Goal: Task Accomplishment & Management: Use online tool/utility

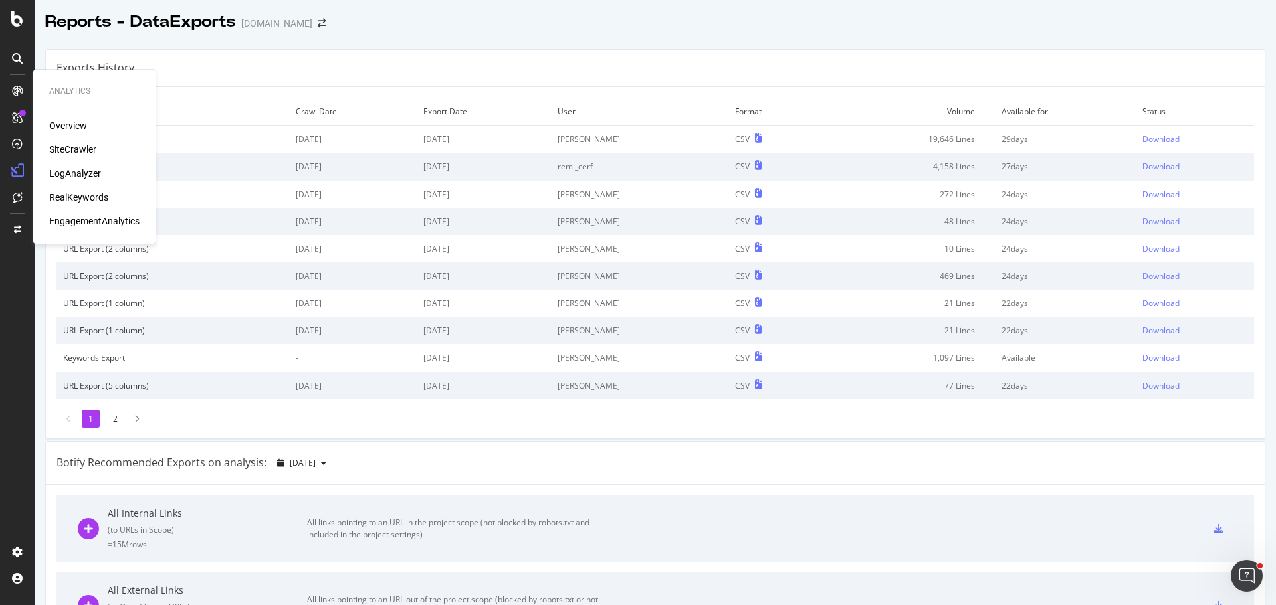
click at [71, 130] on div "Overview" at bounding box center [68, 125] width 38 height 13
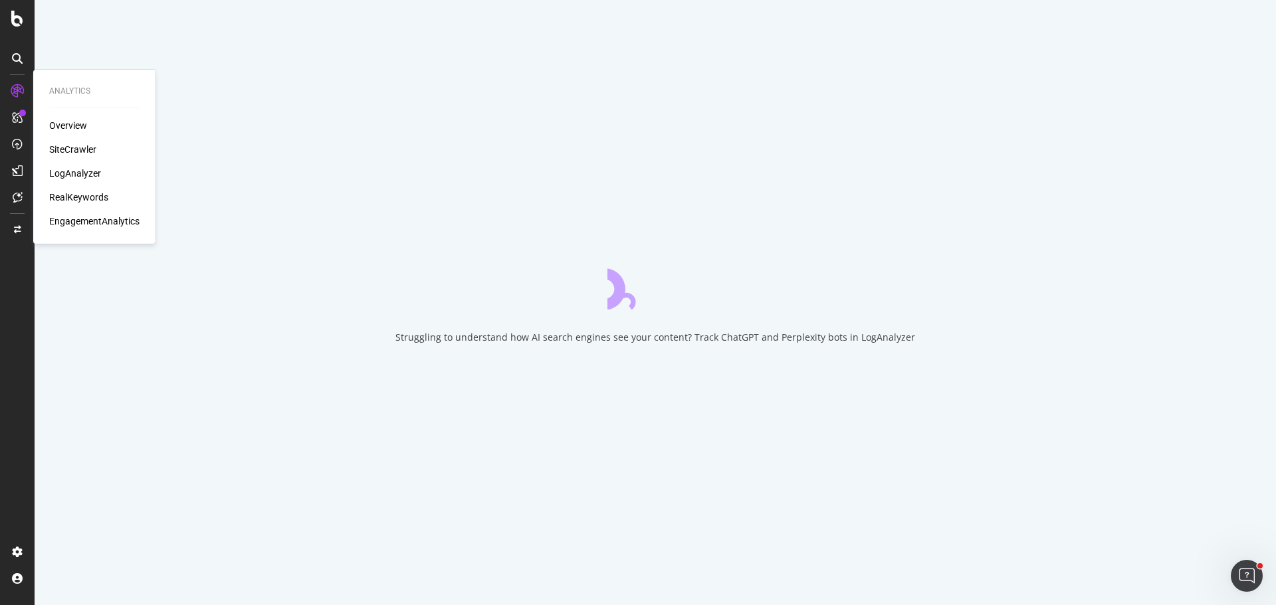
click at [74, 145] on div "SiteCrawler" at bounding box center [72, 149] width 47 height 13
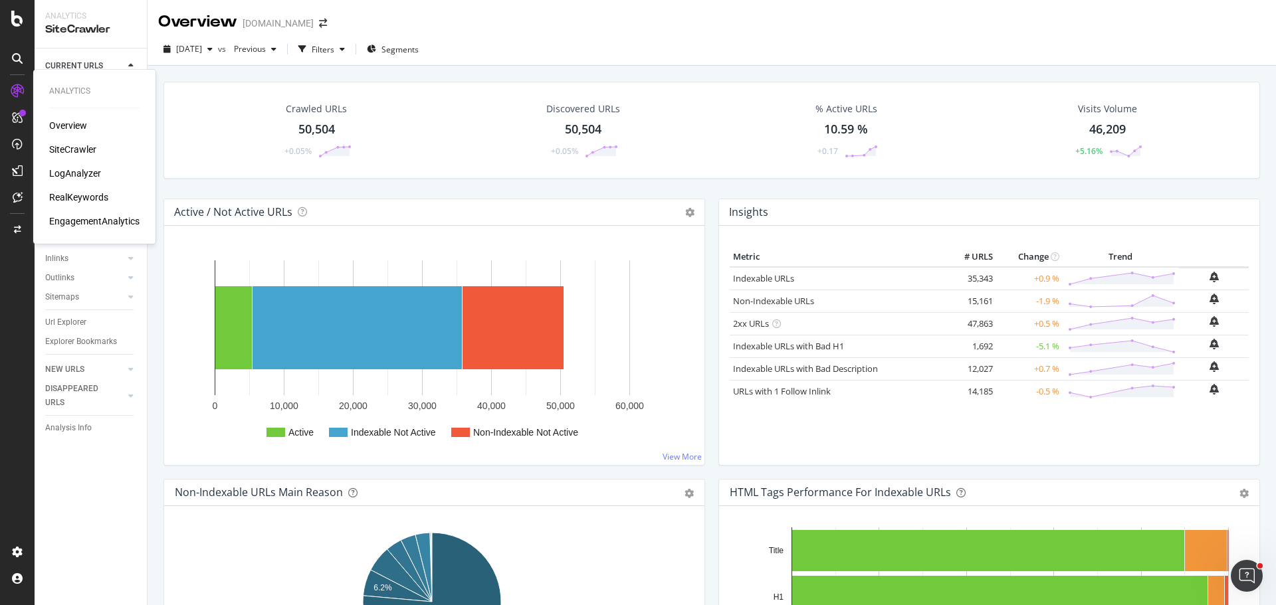
click at [76, 146] on div "SiteCrawler" at bounding box center [72, 149] width 47 height 13
click at [82, 323] on div "Url Explorer" at bounding box center [65, 323] width 41 height 14
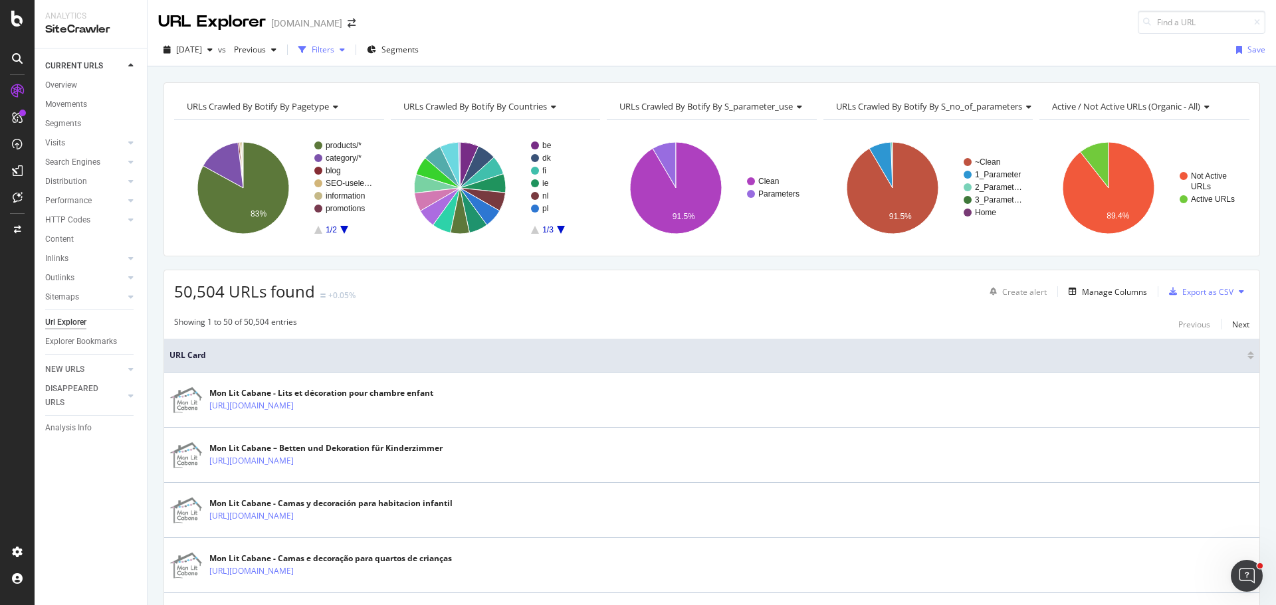
click at [334, 53] on div "Filters" at bounding box center [323, 49] width 23 height 11
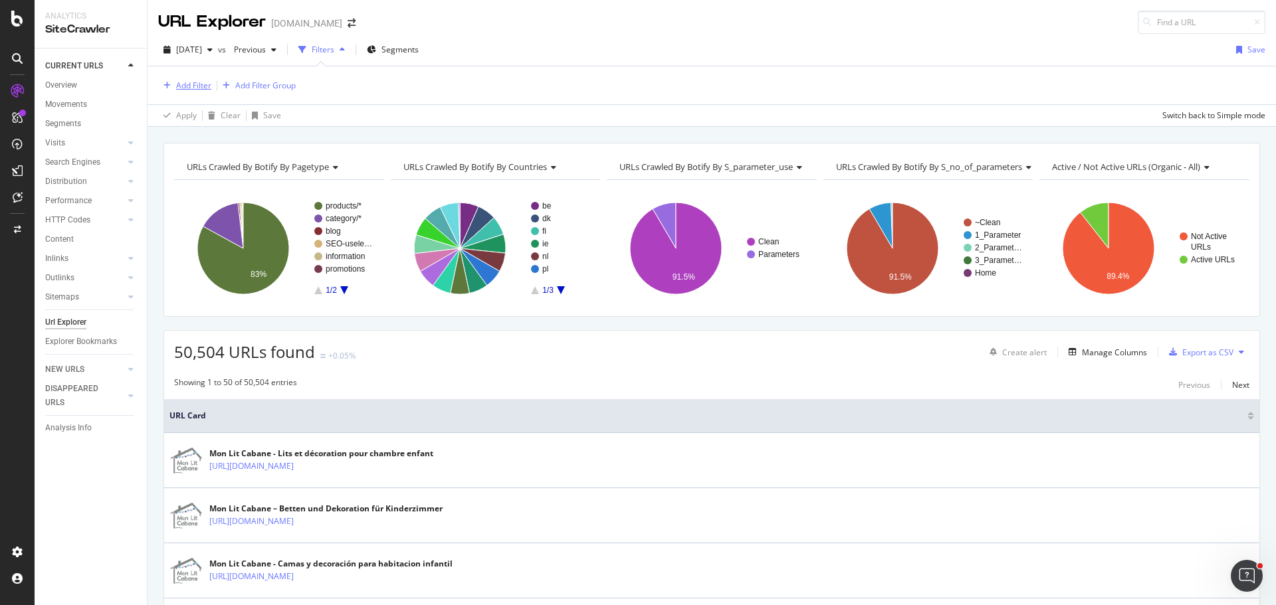
click at [193, 90] on div "Add Filter" at bounding box center [193, 85] width 35 height 11
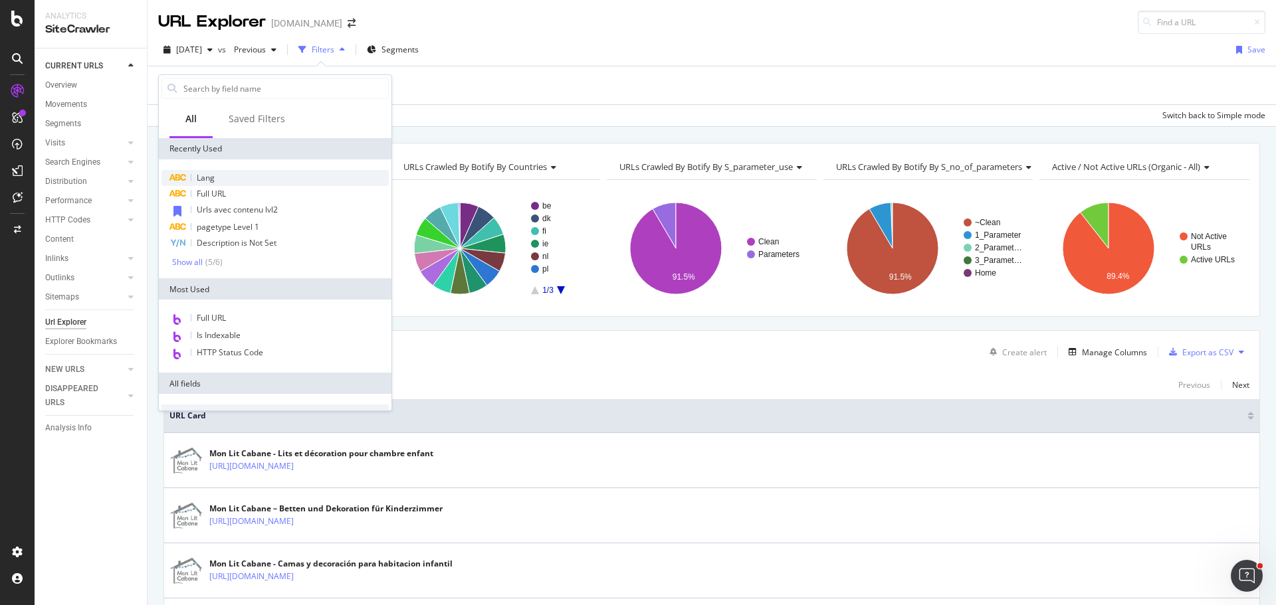
click at [227, 178] on div "Lang" at bounding box center [275, 178] width 227 height 16
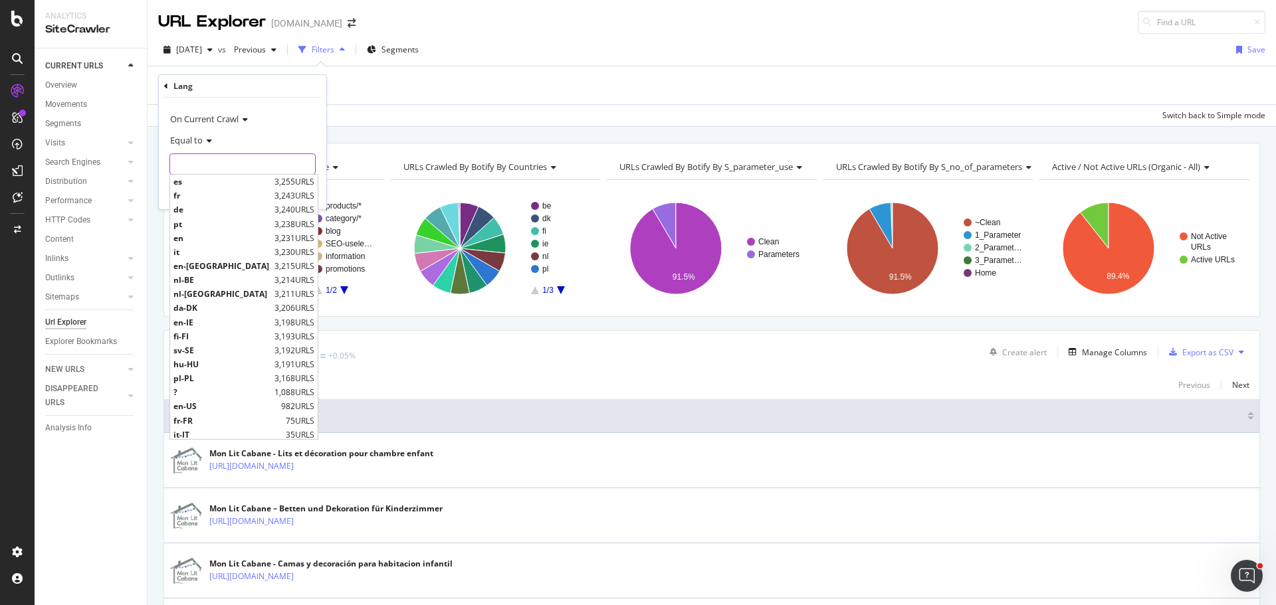
click at [211, 165] on input "text" at bounding box center [242, 164] width 145 height 21
click at [221, 192] on span "fr" at bounding box center [222, 195] width 98 height 11
type input "fr"
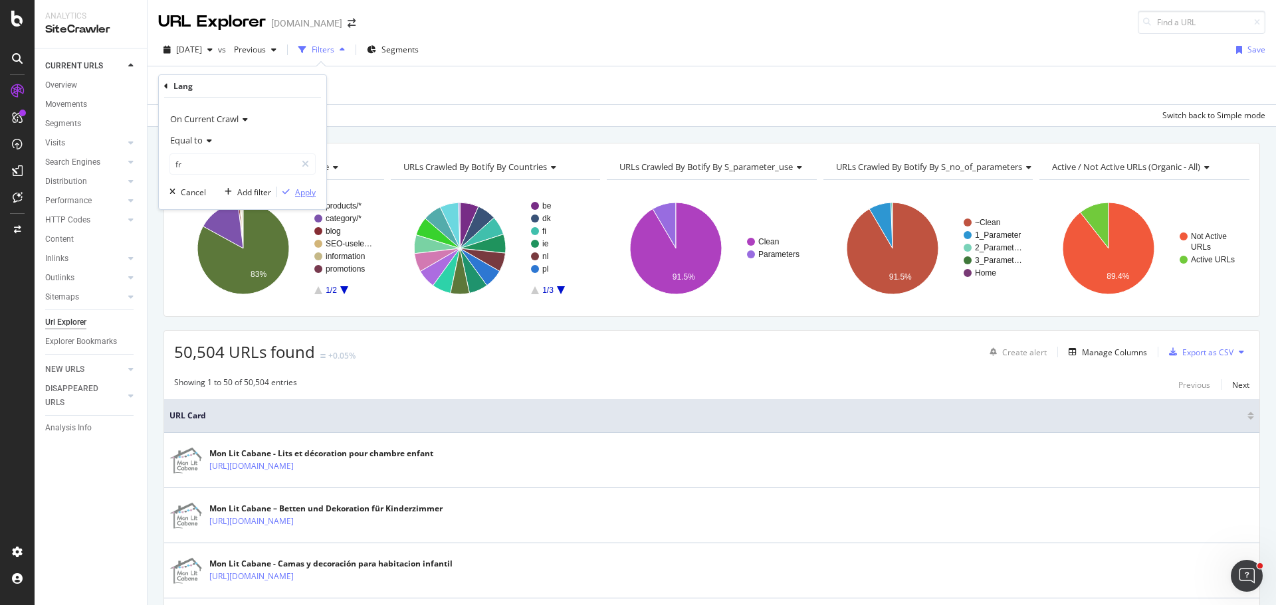
click at [288, 193] on icon "button" at bounding box center [285, 192] width 7 height 8
